Goal: Find specific page/section: Find specific page/section

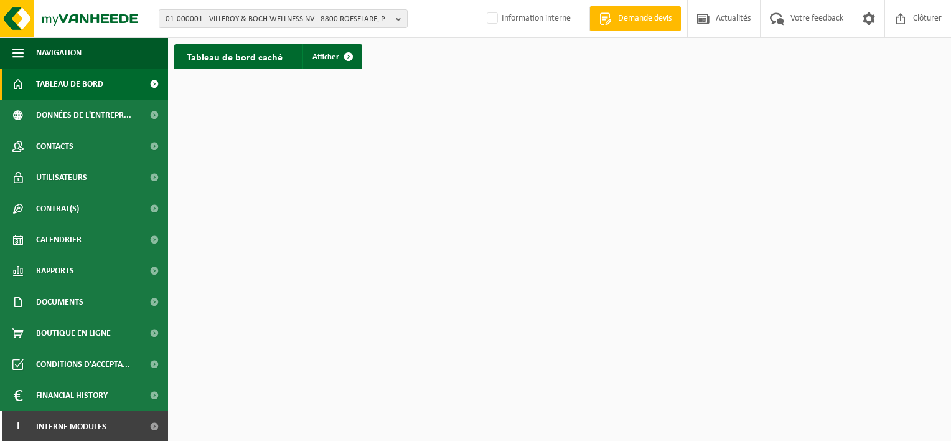
click at [476, 314] on html "01-000001 - VILLEROY & BOCH WELLNESS NV - 8800 ROESELARE, POPULIERSTRAAT 1 01-0…" at bounding box center [475, 220] width 951 height 441
click at [227, 13] on span "01-000001 - VILLEROY & BOCH WELLNESS NV - 8800 ROESELARE, POPULIERSTRAAT 1" at bounding box center [278, 19] width 225 height 19
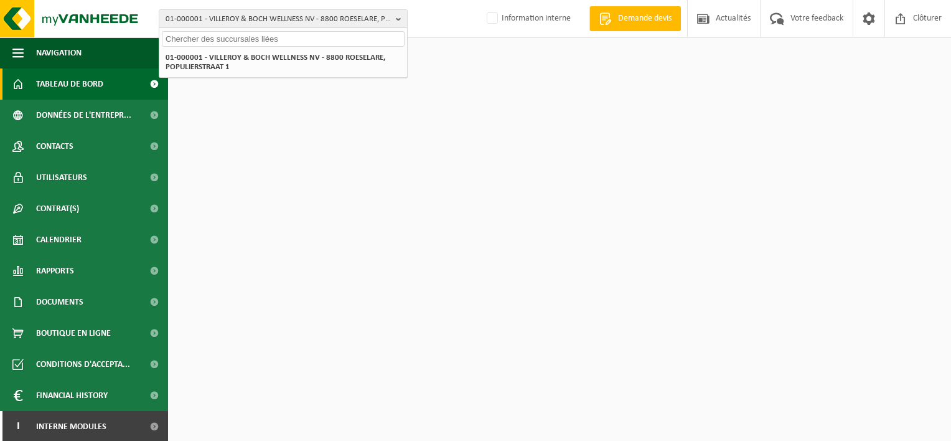
click at [223, 35] on input "text" at bounding box center [283, 39] width 243 height 16
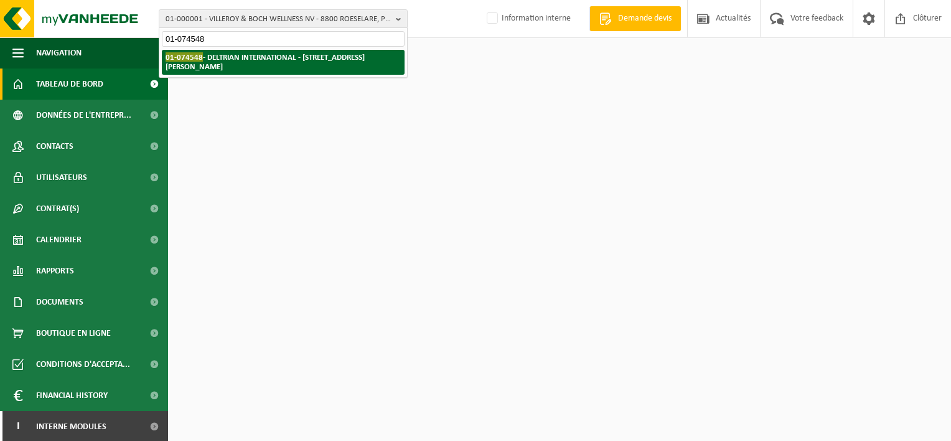
type input "01-074548"
click at [232, 60] on strong "01-074548 - DELTRIAN INTERNATIONAL - [STREET_ADDRESS][PERSON_NAME]" at bounding box center [265, 61] width 199 height 19
